Goal: Task Accomplishment & Management: Complete application form

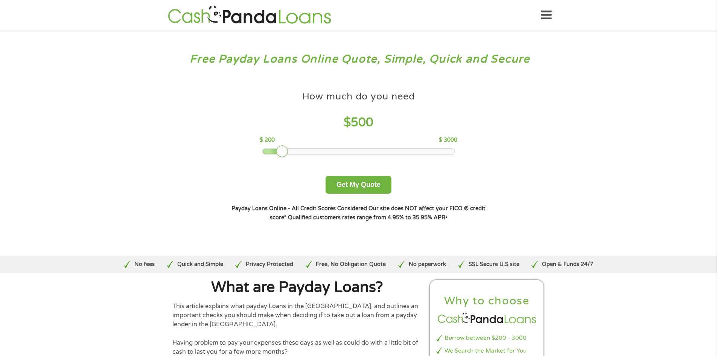
drag, startPoint x: 316, startPoint y: 150, endPoint x: 283, endPoint y: 149, distance: 33.2
click at [283, 149] on div at bounding box center [282, 151] width 12 height 12
click at [349, 183] on button "Get My Quote" at bounding box center [359, 185] width 66 height 18
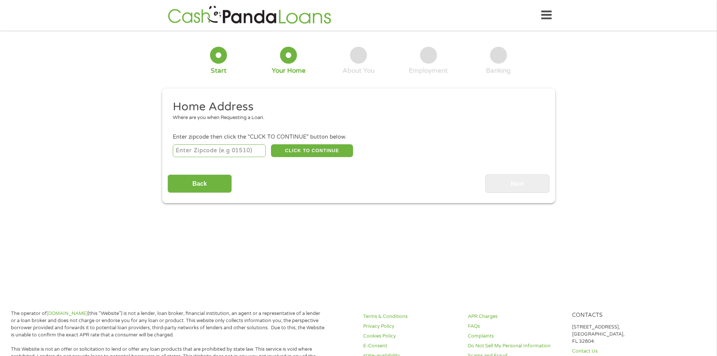
click at [194, 150] on input "number" at bounding box center [219, 150] width 93 height 13
type input "62010"
select select "[US_STATE]"
click at [300, 151] on button "CLICK TO CONTINUE" at bounding box center [312, 150] width 82 height 13
type input "62010"
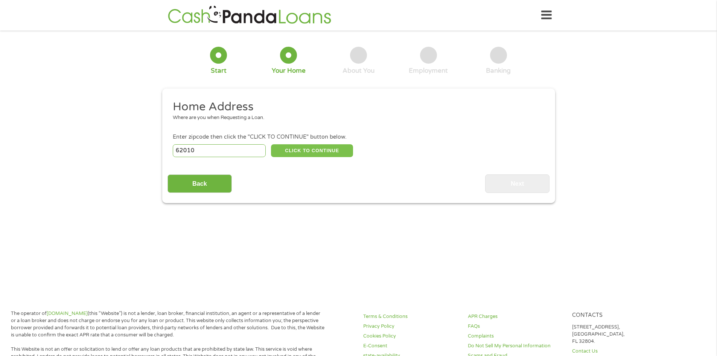
type input "Bethalto"
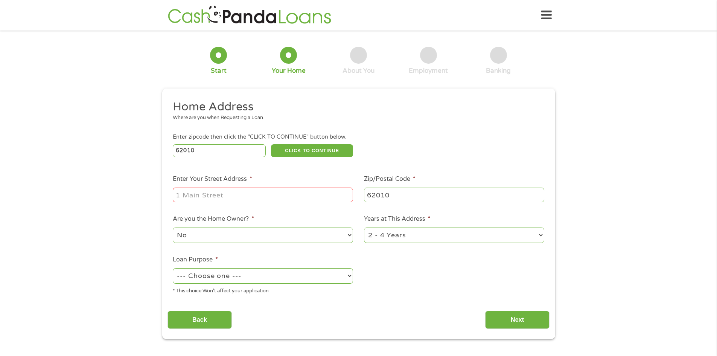
click at [243, 191] on input "Enter Your Street Address *" at bounding box center [263, 195] width 180 height 14
type input "6420 Lanterman Drive"
click at [229, 237] on select "No Yes" at bounding box center [263, 234] width 180 height 15
select select "yes"
click at [173, 227] on select "No Yes" at bounding box center [263, 234] width 180 height 15
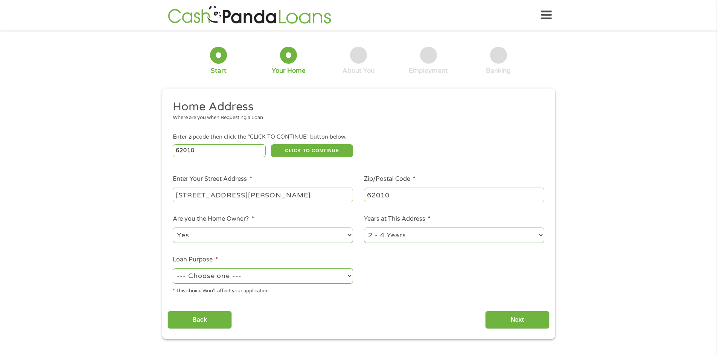
click at [410, 232] on select "1 Year or less 1 - 2 Years 2 - 4 Years Over 4 Years" at bounding box center [454, 234] width 180 height 15
select select "60months"
click at [364, 227] on select "1 Year or less 1 - 2 Years 2 - 4 Years Over 4 Years" at bounding box center [454, 234] width 180 height 15
click at [309, 282] on select "--- Choose one --- Pay Bills Debt Consolidation Home Improvement Major Purchase…" at bounding box center [263, 275] width 180 height 15
select select "paybills"
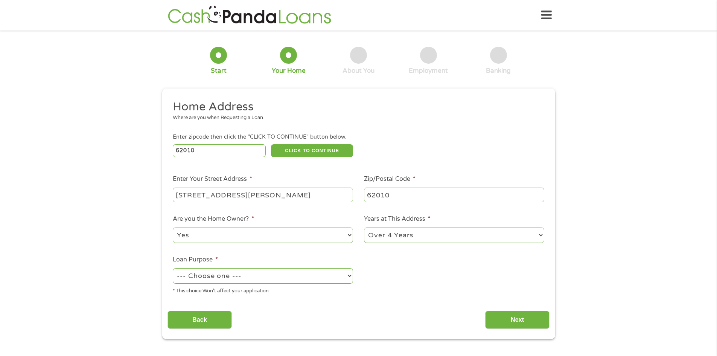
click at [173, 268] on select "--- Choose one --- Pay Bills Debt Consolidation Home Improvement Major Purchase…" at bounding box center [263, 275] width 180 height 15
click at [530, 320] on input "Next" at bounding box center [517, 320] width 64 height 18
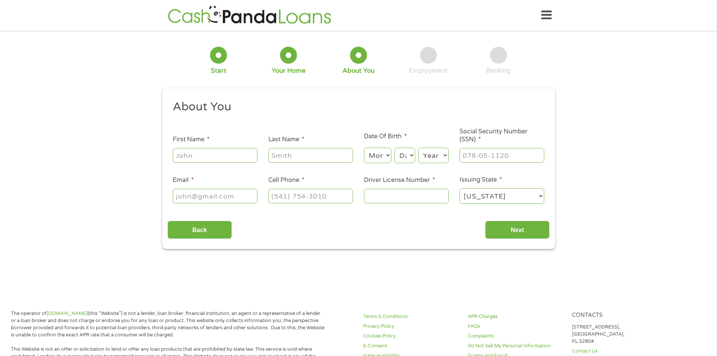
click at [188, 153] on input "First Name *" at bounding box center [215, 155] width 85 height 14
type input "Katlyn"
type input "Rose"
type input "Katlynslayden@gmail.com"
type input "(618) 556-0596"
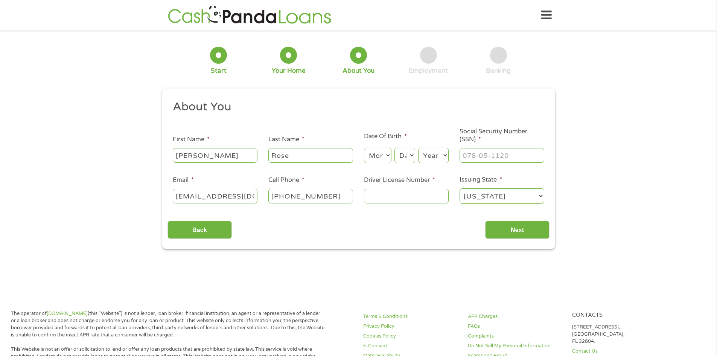
click at [380, 153] on select "Month 1 2 3 4 5 6 7 8 9 10 11 12" at bounding box center [377, 155] width 27 height 15
select select "3"
click at [364, 148] on select "Month 1 2 3 4 5 6 7 8 9 10 11 12" at bounding box center [377, 155] width 27 height 15
click at [407, 151] on select "Day 1 2 3 4 5 6 7 8 9 10 11 12 13 14 15 16 17 18 19 20 21 22 23 24 25 26 27 28 …" at bounding box center [405, 155] width 20 height 15
select select "24"
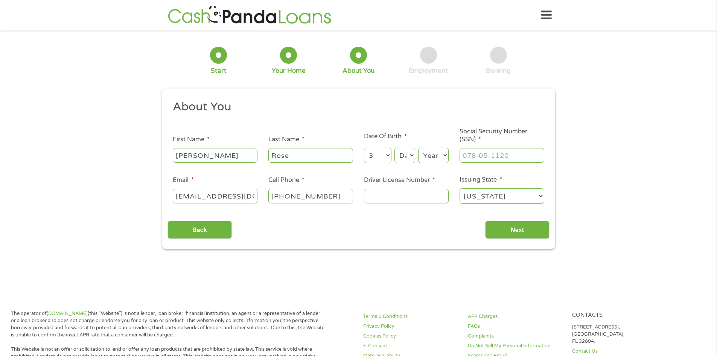
click at [395, 148] on select "Day 1 2 3 4 5 6 7 8 9 10 11 12 13 14 15 16 17 18 19 20 21 22 23 24 25 26 27 28 …" at bounding box center [405, 155] width 20 height 15
click at [440, 156] on select "Year 2007 2006 2005 2004 2003 2002 2001 2000 1999 1998 1997 1996 1995 1994 1993…" at bounding box center [433, 155] width 31 height 15
select select "1992"
click at [418, 148] on select "Year 2007 2006 2005 2004 2003 2002 2001 2000 1999 1998 1997 1996 1995 1994 1993…" at bounding box center [433, 155] width 31 height 15
click at [469, 153] on input "___-__-____" at bounding box center [502, 155] width 85 height 14
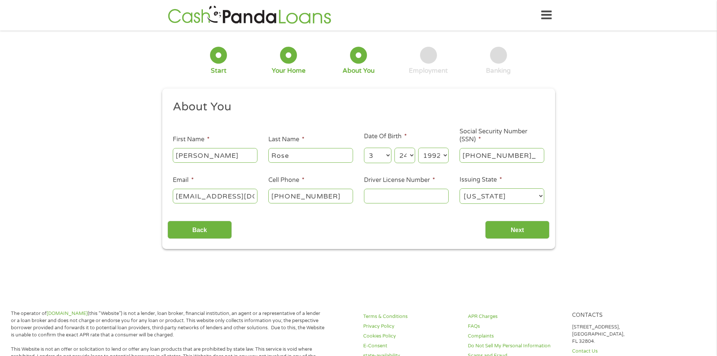
type input "326-90-1102"
click at [373, 195] on input "Driver License Number *" at bounding box center [406, 196] width 85 height 14
type input "r20050192686"
click at [516, 228] on input "Next" at bounding box center [517, 230] width 64 height 18
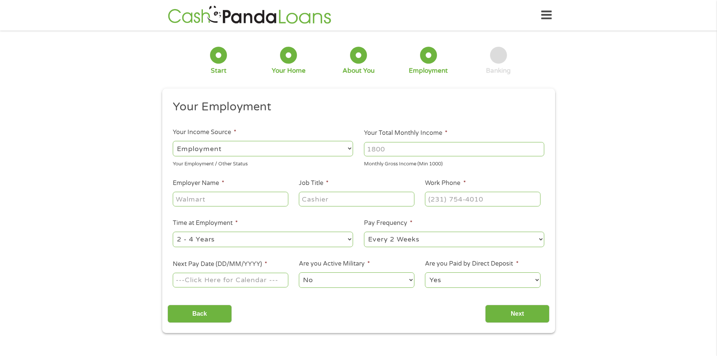
click at [382, 152] on input "Your Total Monthly Income *" at bounding box center [454, 149] width 180 height 14
drag, startPoint x: 394, startPoint y: 147, endPoint x: 331, endPoint y: 150, distance: 63.3
click at [331, 150] on ul "Your Employment Your Income Source * --- Choose one --- Employment Self Employe…" at bounding box center [359, 196] width 382 height 195
type input "4160"
click at [243, 198] on input "Employer Name *" at bounding box center [230, 199] width 115 height 14
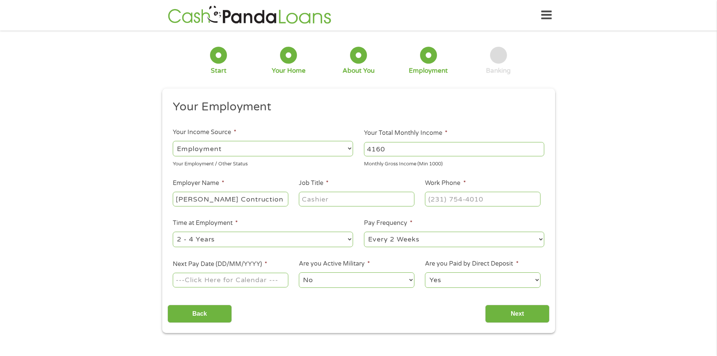
type input "Helmkamp Contruction"
click at [305, 200] on input "Job Title *" at bounding box center [356, 199] width 115 height 14
type input "P"
type input "Project Manager"
drag, startPoint x: 438, startPoint y: 206, endPoint x: 438, endPoint y: 201, distance: 4.9
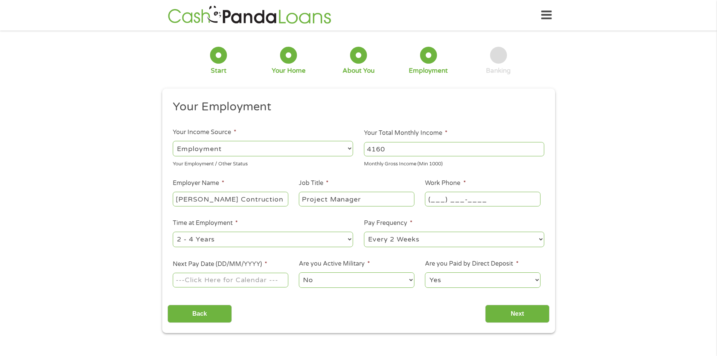
click at [438, 203] on input "(___) ___-____" at bounding box center [482, 199] width 115 height 14
type input "(618) 251-2600"
click at [283, 240] on select "--- Choose one --- 1 Year or less 1 - 2 Years 2 - 4 Years Over 4 Years" at bounding box center [263, 239] width 180 height 15
click at [429, 238] on select "--- Choose one --- Every 2 Weeks Every Week Monthly Semi-Monthly" at bounding box center [454, 239] width 180 height 15
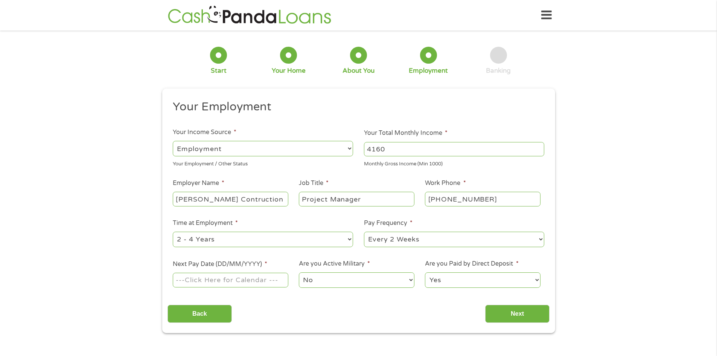
select select "weekly"
click at [364, 232] on select "--- Choose one --- Every 2 Weeks Every Week Monthly Semi-Monthly" at bounding box center [454, 239] width 180 height 15
click at [224, 281] on input "Next Pay Date (DD/MM/YYYY) *" at bounding box center [230, 280] width 115 height 14
type input "26/09/2025"
click at [530, 311] on input "Next" at bounding box center [517, 314] width 64 height 18
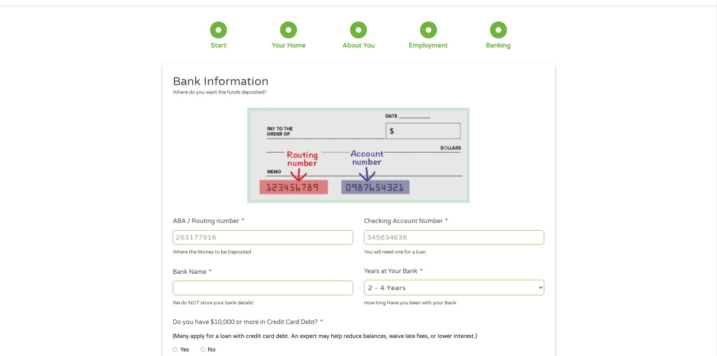
scroll to position [38, 0]
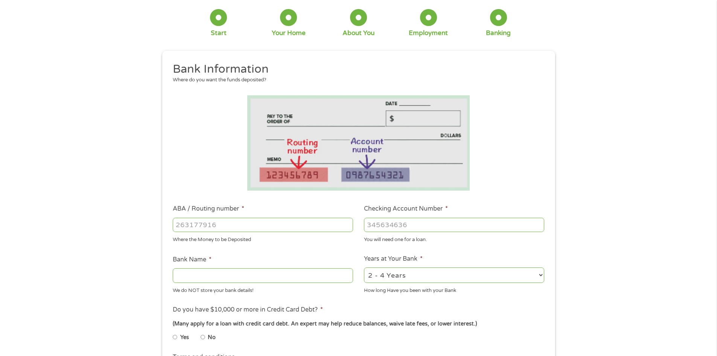
click at [231, 223] on input "ABA / Routing number *" at bounding box center [263, 225] width 180 height 14
click at [269, 226] on input "ABA / Routing number *" at bounding box center [263, 225] width 180 height 14
type input "281076730"
type input "1ST MID AMERICA CREDIT UNION"
type input "281076730"
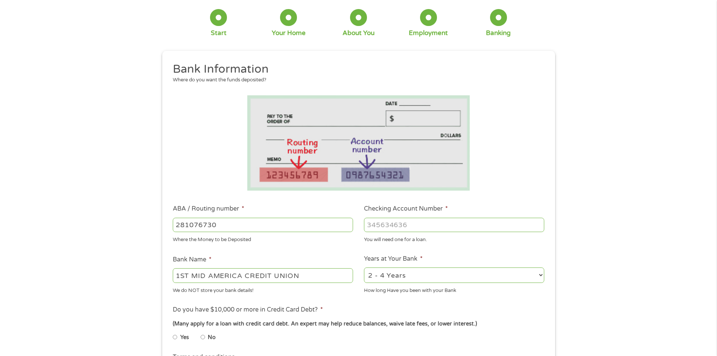
click at [407, 220] on input "Checking Account Number *" at bounding box center [454, 225] width 180 height 14
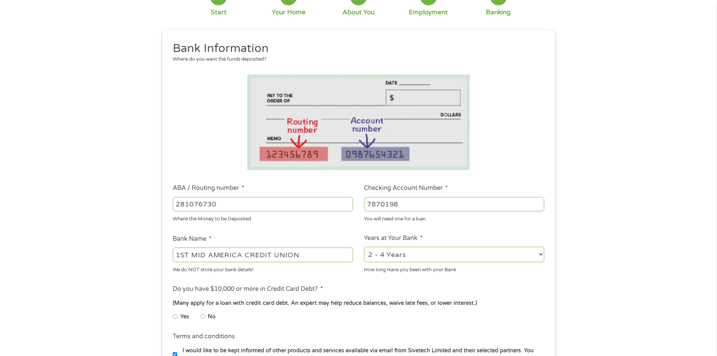
scroll to position [75, 0]
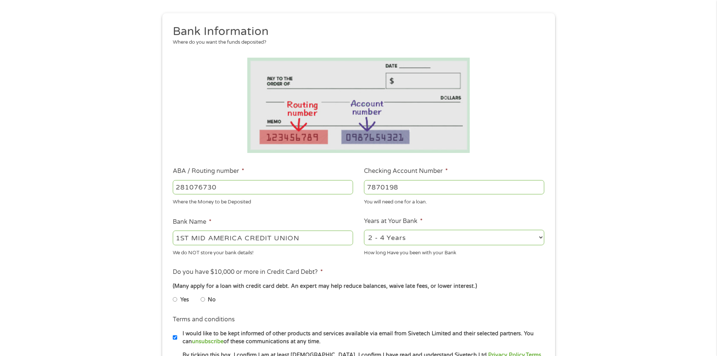
type input "7870198"
click at [429, 236] on select "2 - 4 Years 6 - 12 Months 1 - 2 Years Over 4 Years" at bounding box center [454, 237] width 180 height 15
select select "60months"
click at [364, 230] on select "2 - 4 Years 6 - 12 Months 1 - 2 Years Over 4 Years" at bounding box center [454, 237] width 180 height 15
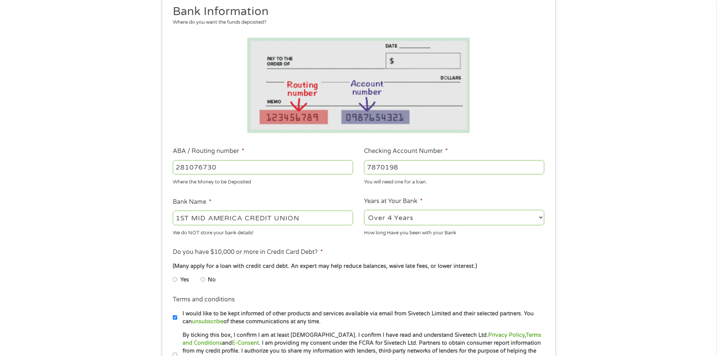
scroll to position [113, 0]
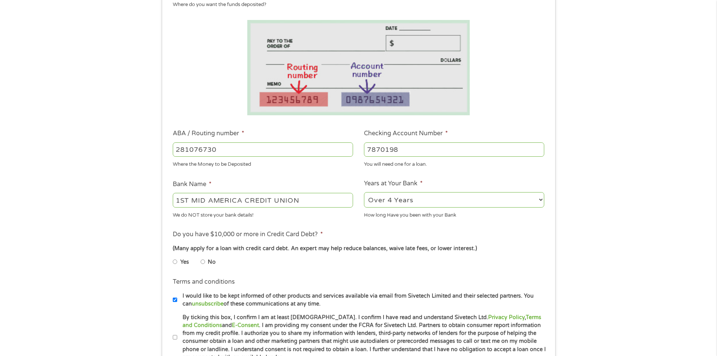
click at [205, 260] on input "No" at bounding box center [203, 262] width 5 height 12
radio input "true"
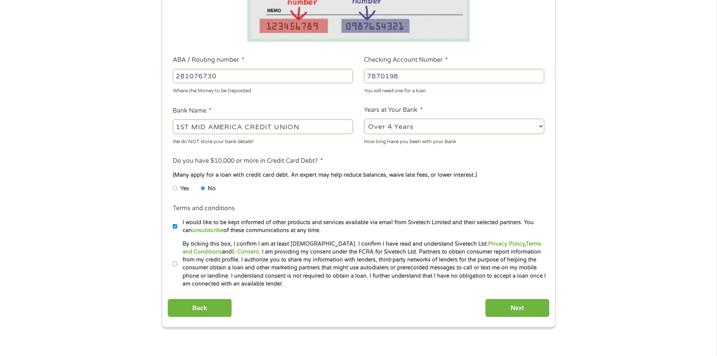
scroll to position [188, 0]
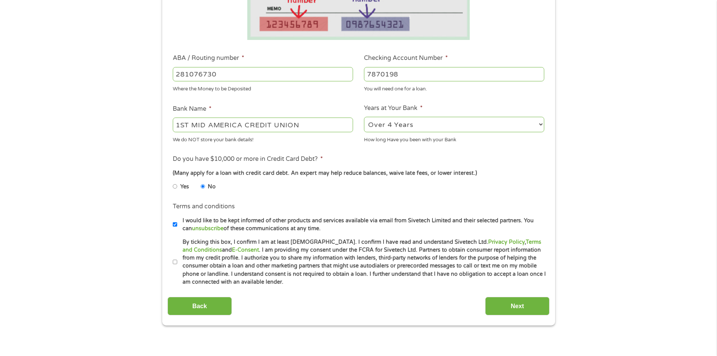
click at [175, 260] on input "By ticking this box, I confirm I am at least 18 years old. I confirm I have rea…" at bounding box center [175, 262] width 5 height 12
checkbox input "true"
click at [179, 223] on label "I would like to be kept informed of other products and services available via e…" at bounding box center [361, 225] width 369 height 16
click at [177, 223] on input "I would like to be kept informed of other products and services available via e…" at bounding box center [175, 224] width 5 height 12
checkbox input "false"
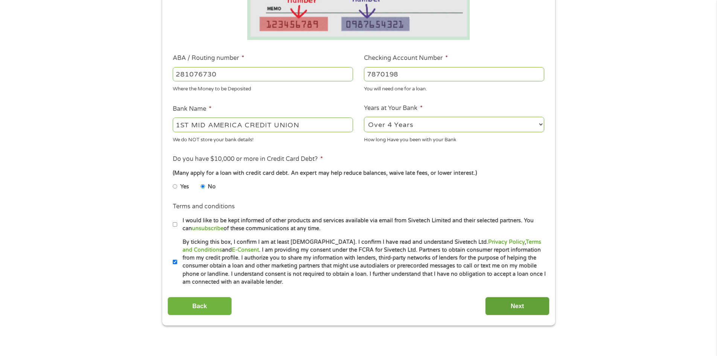
click at [510, 302] on input "Next" at bounding box center [517, 306] width 64 height 18
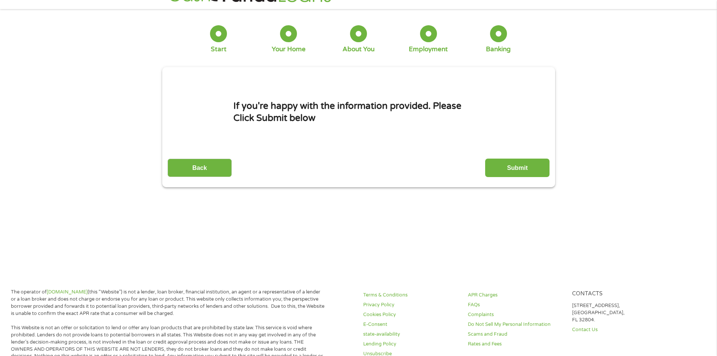
scroll to position [0, 0]
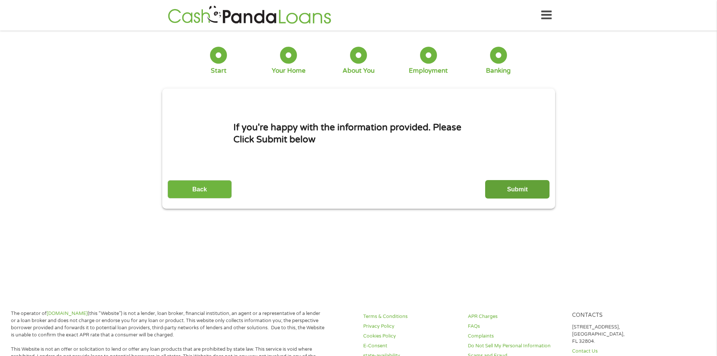
click at [518, 188] on input "Submit" at bounding box center [517, 189] width 64 height 18
